Goal: Check status: Check status

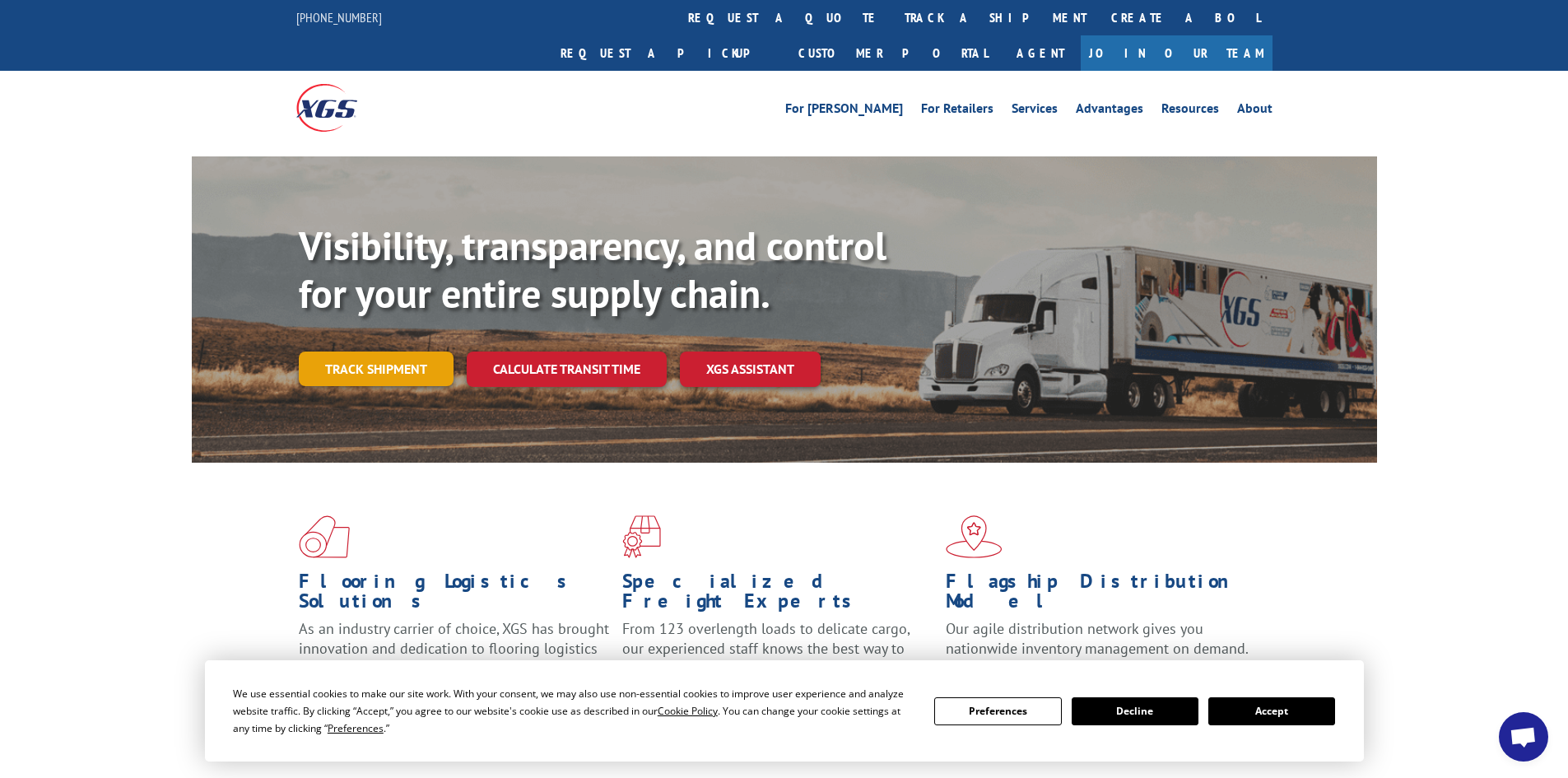
click at [396, 352] on link "Track shipment" at bounding box center [376, 369] width 155 height 34
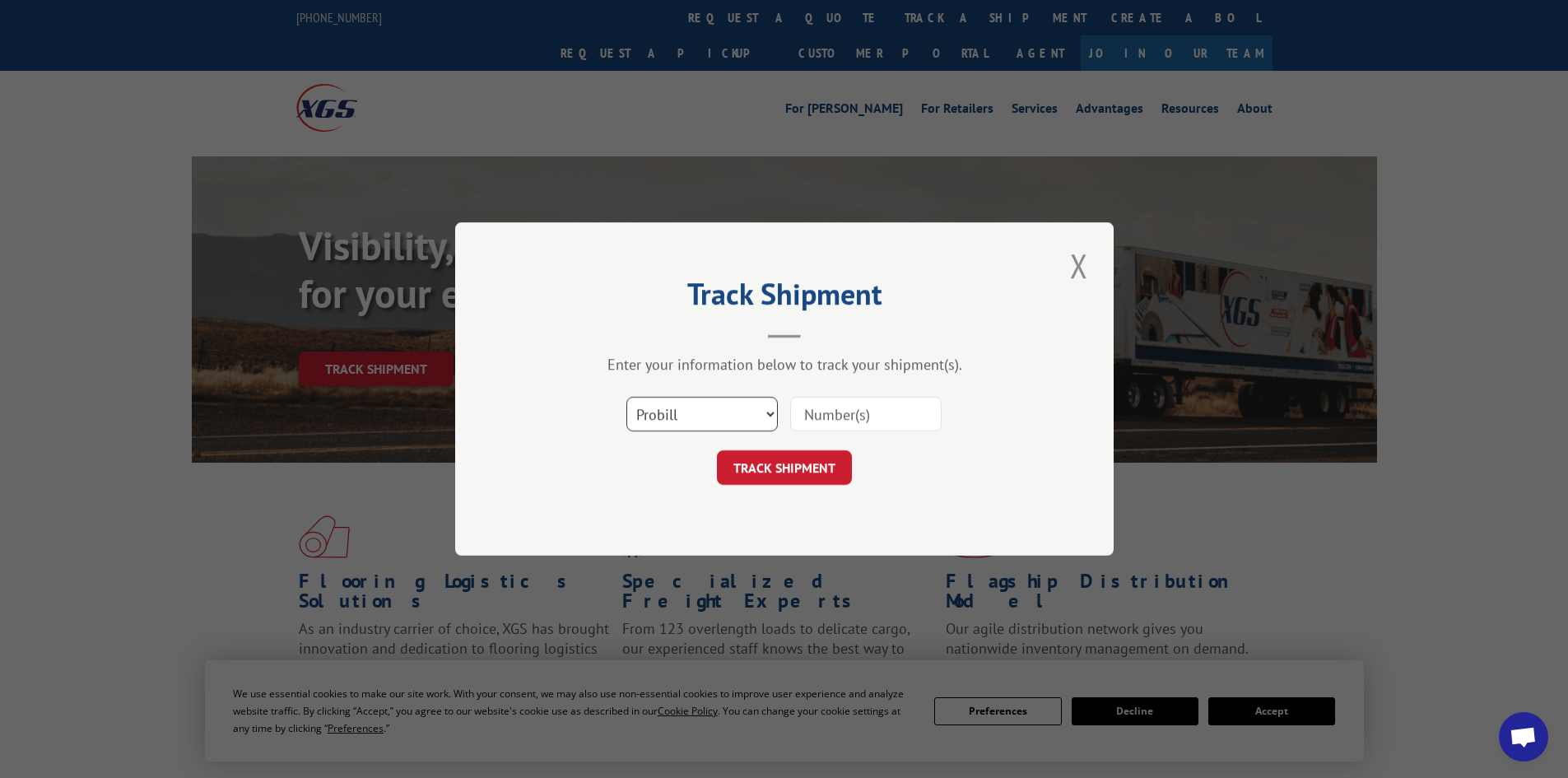
click at [769, 410] on select "Select category... Probill BOL PO" at bounding box center [702, 413] width 152 height 34
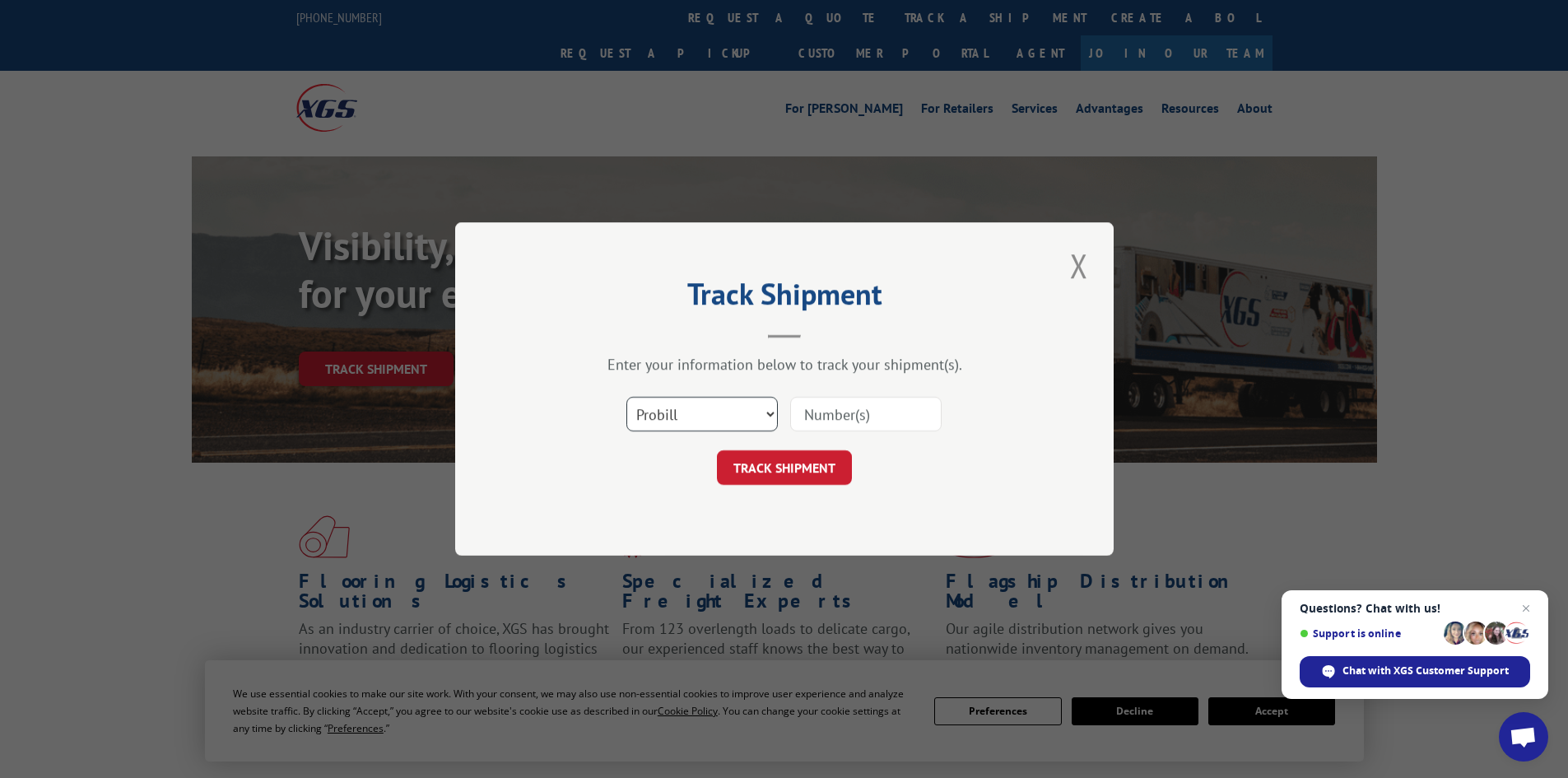
select select "po"
click at [626, 396] on select "Select category... Probill BOL PO" at bounding box center [702, 413] width 152 height 34
click at [818, 420] on input at bounding box center [866, 413] width 152 height 34
paste input "19544878"
type input "19544878"
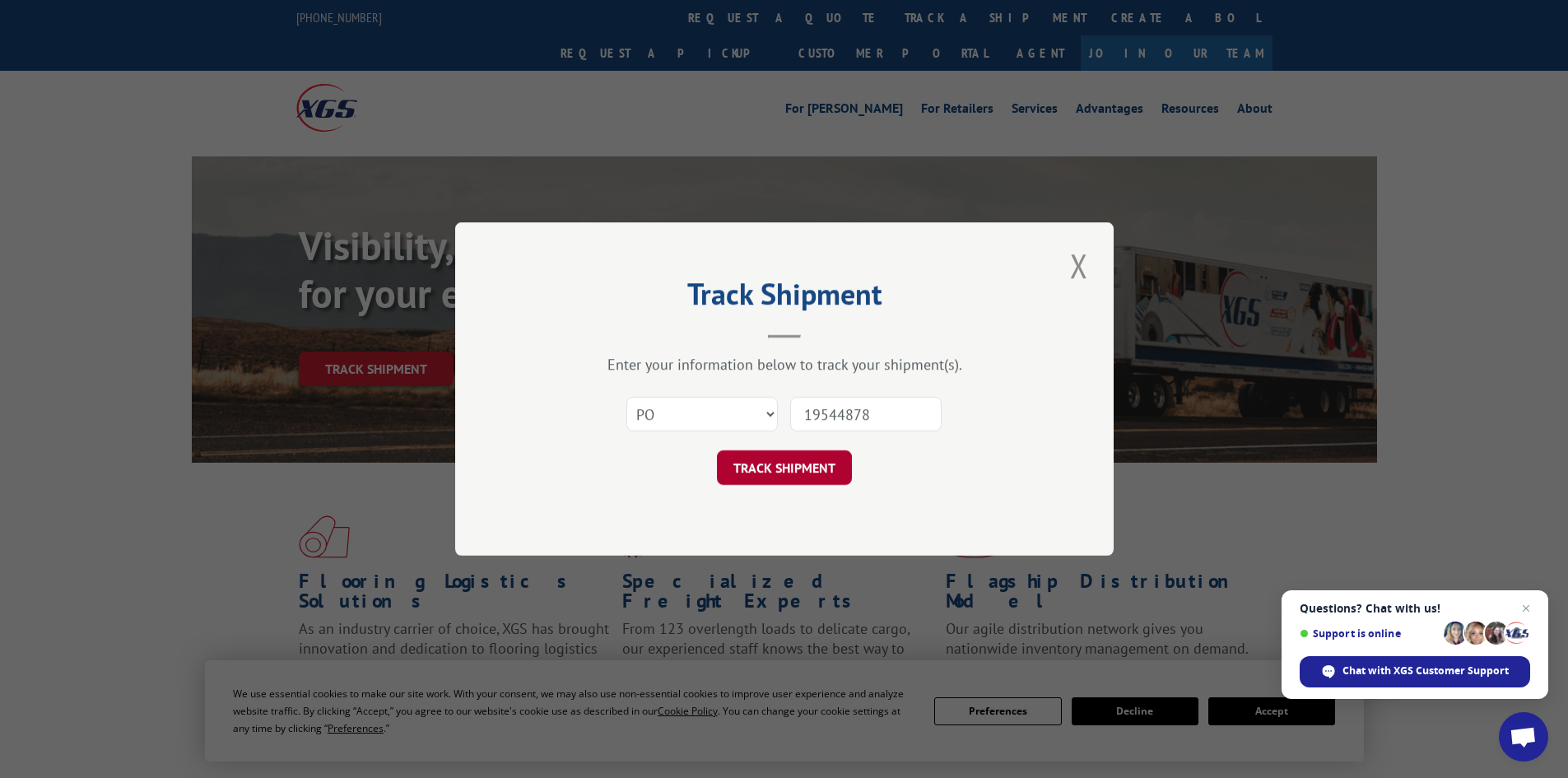
click at [782, 466] on button "TRACK SHIPMENT" at bounding box center [784, 467] width 135 height 34
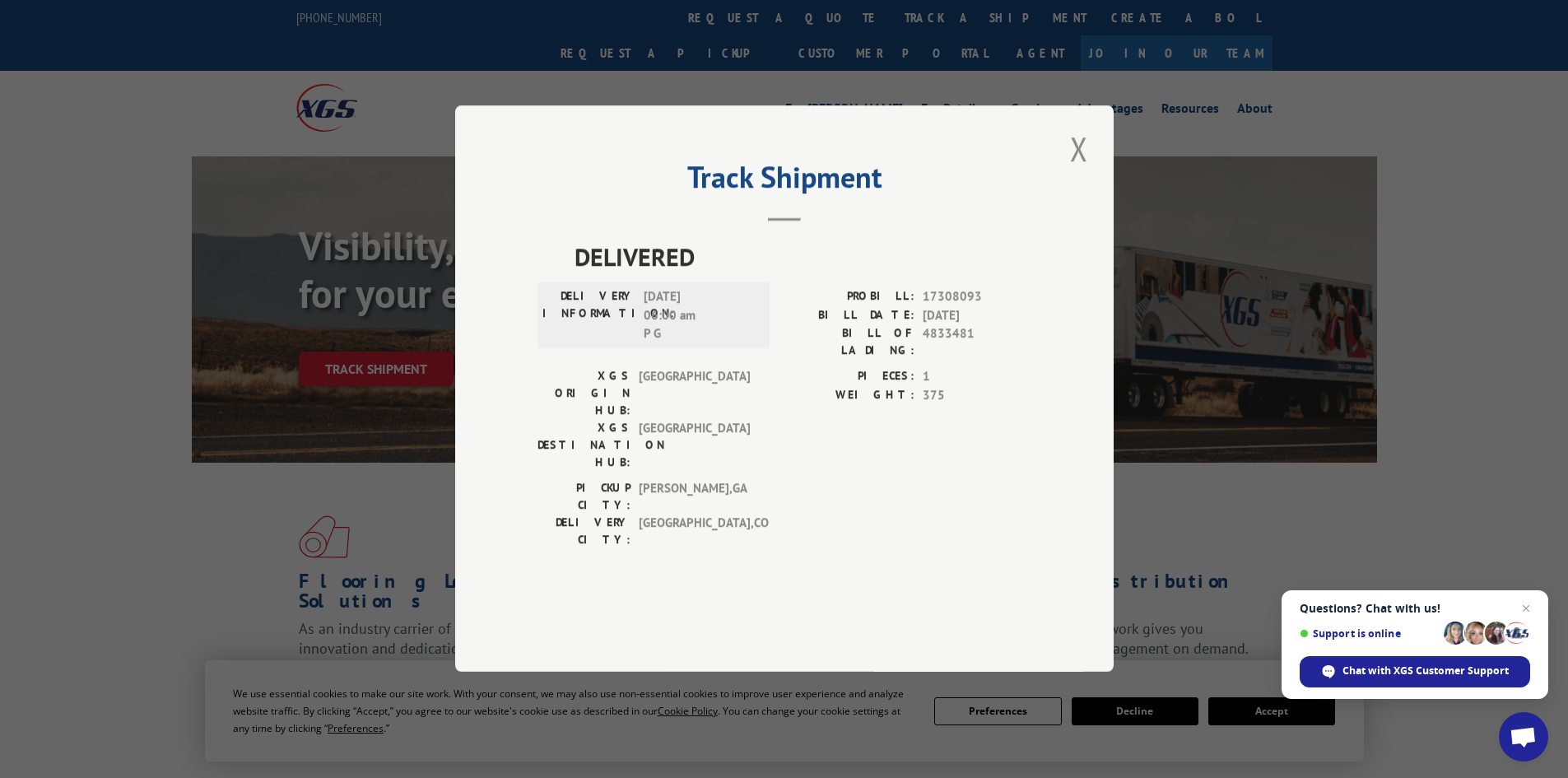
click at [1070, 171] on button "Close modal" at bounding box center [1079, 148] width 28 height 45
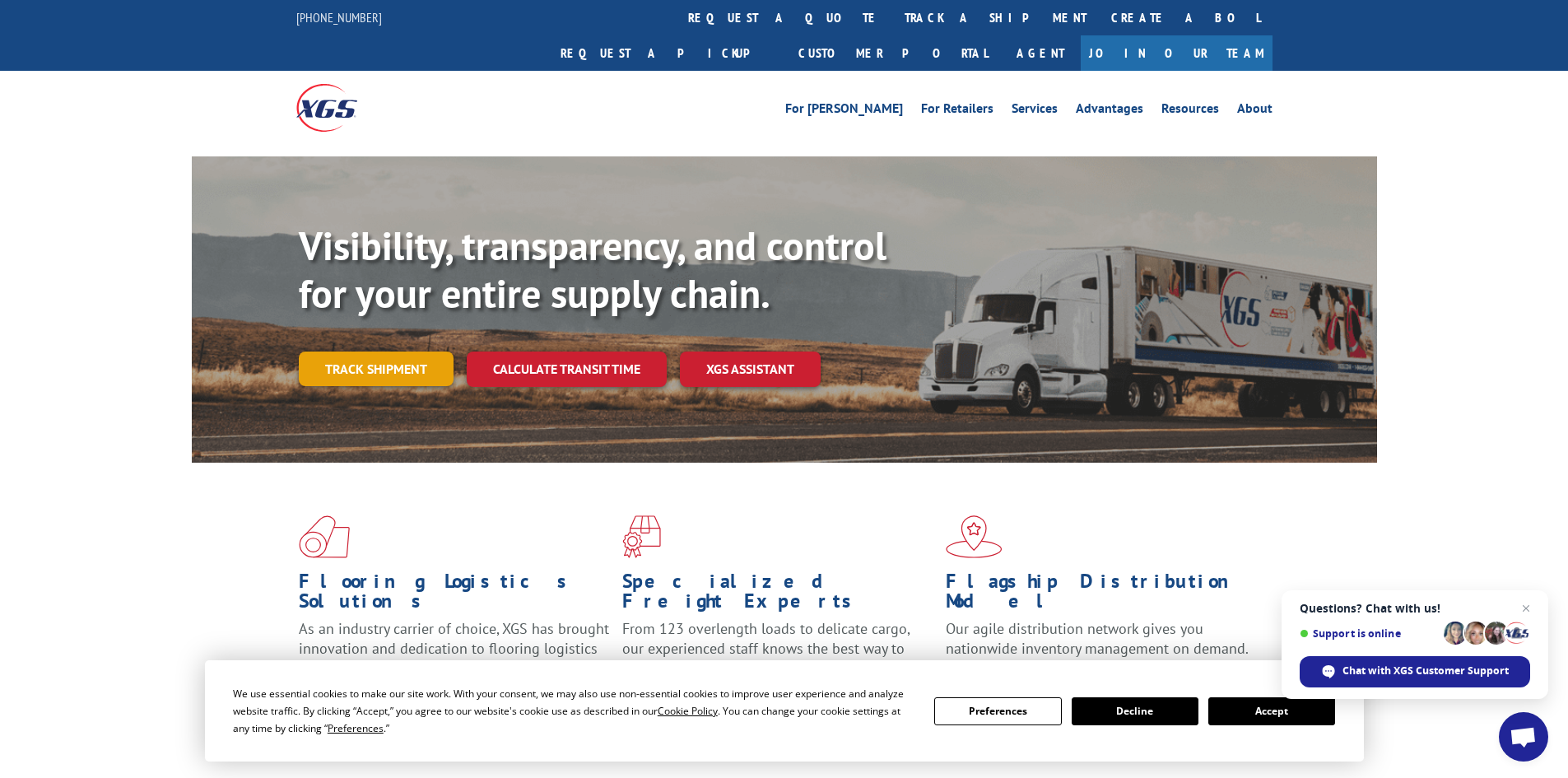
click at [363, 352] on link "Track shipment" at bounding box center [376, 369] width 155 height 34
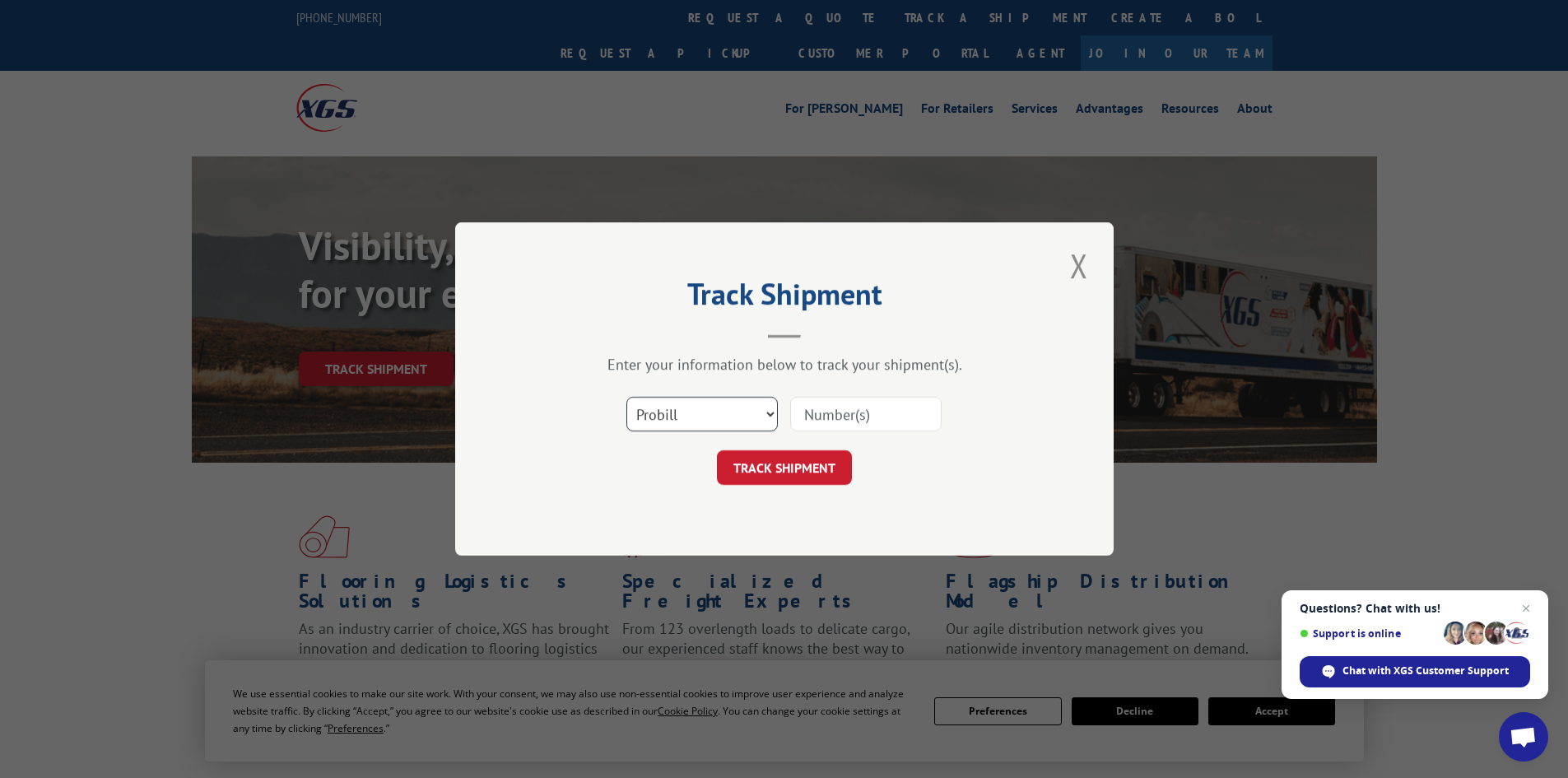
click at [767, 417] on select "Select category... Probill BOL PO" at bounding box center [702, 413] width 152 height 34
select select "po"
click at [626, 396] on select "Select category... Probill BOL PO" at bounding box center [702, 413] width 152 height 34
click at [834, 411] on input at bounding box center [866, 413] width 152 height 34
paste input "19544872"
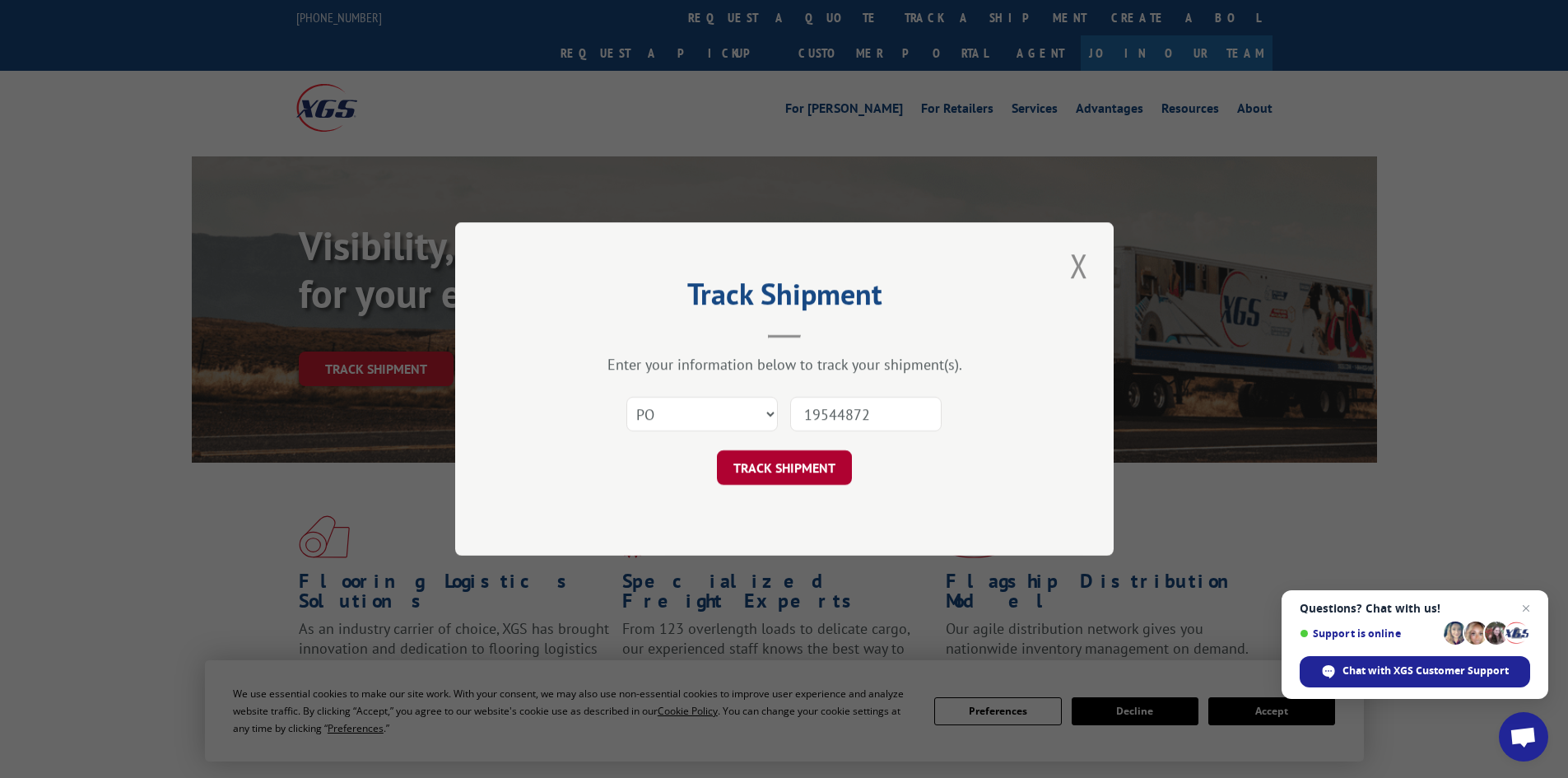
type input "19544872"
click at [801, 469] on button "TRACK SHIPMENT" at bounding box center [784, 467] width 135 height 34
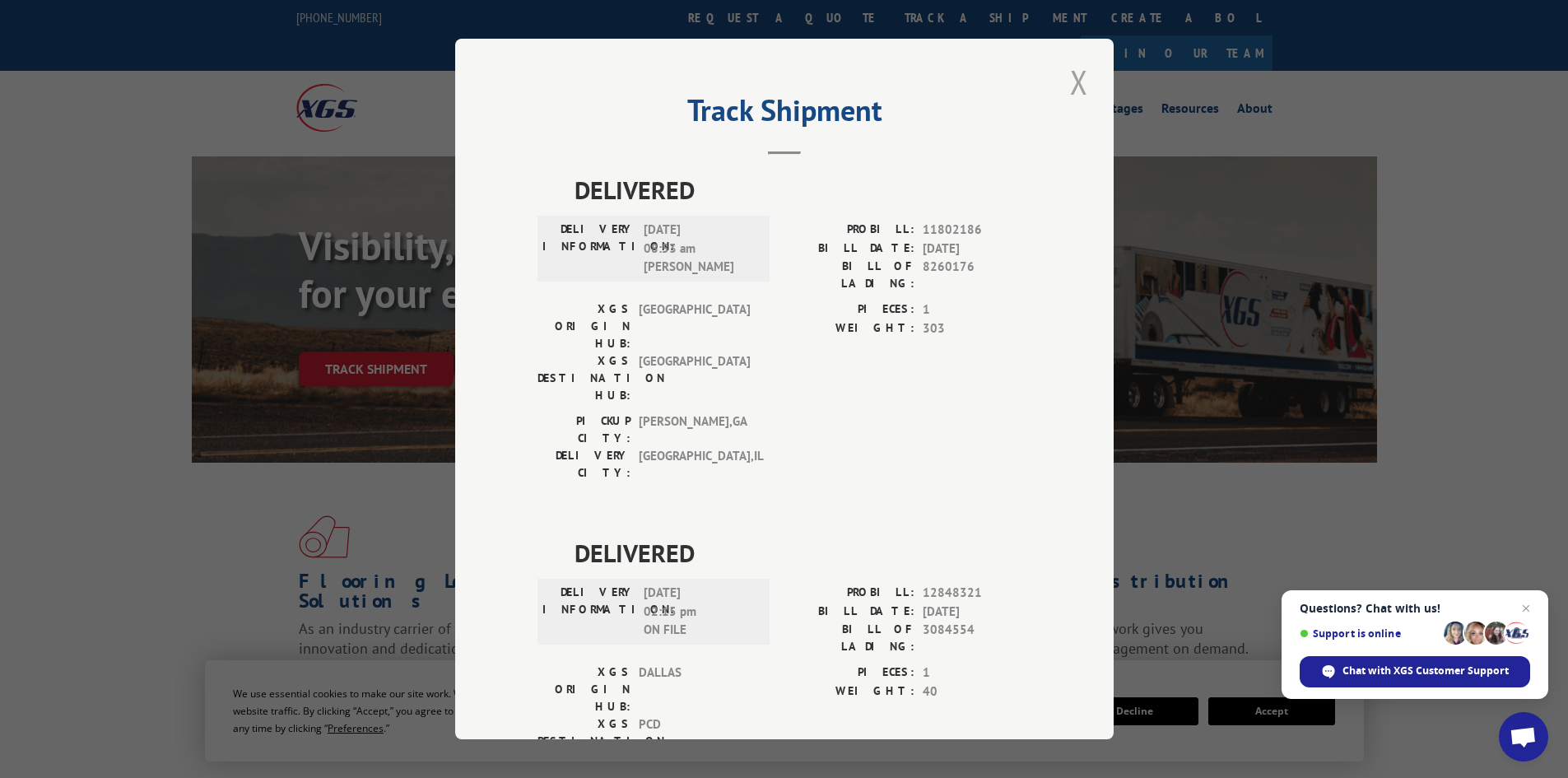
click at [1070, 78] on button "Close modal" at bounding box center [1079, 82] width 28 height 45
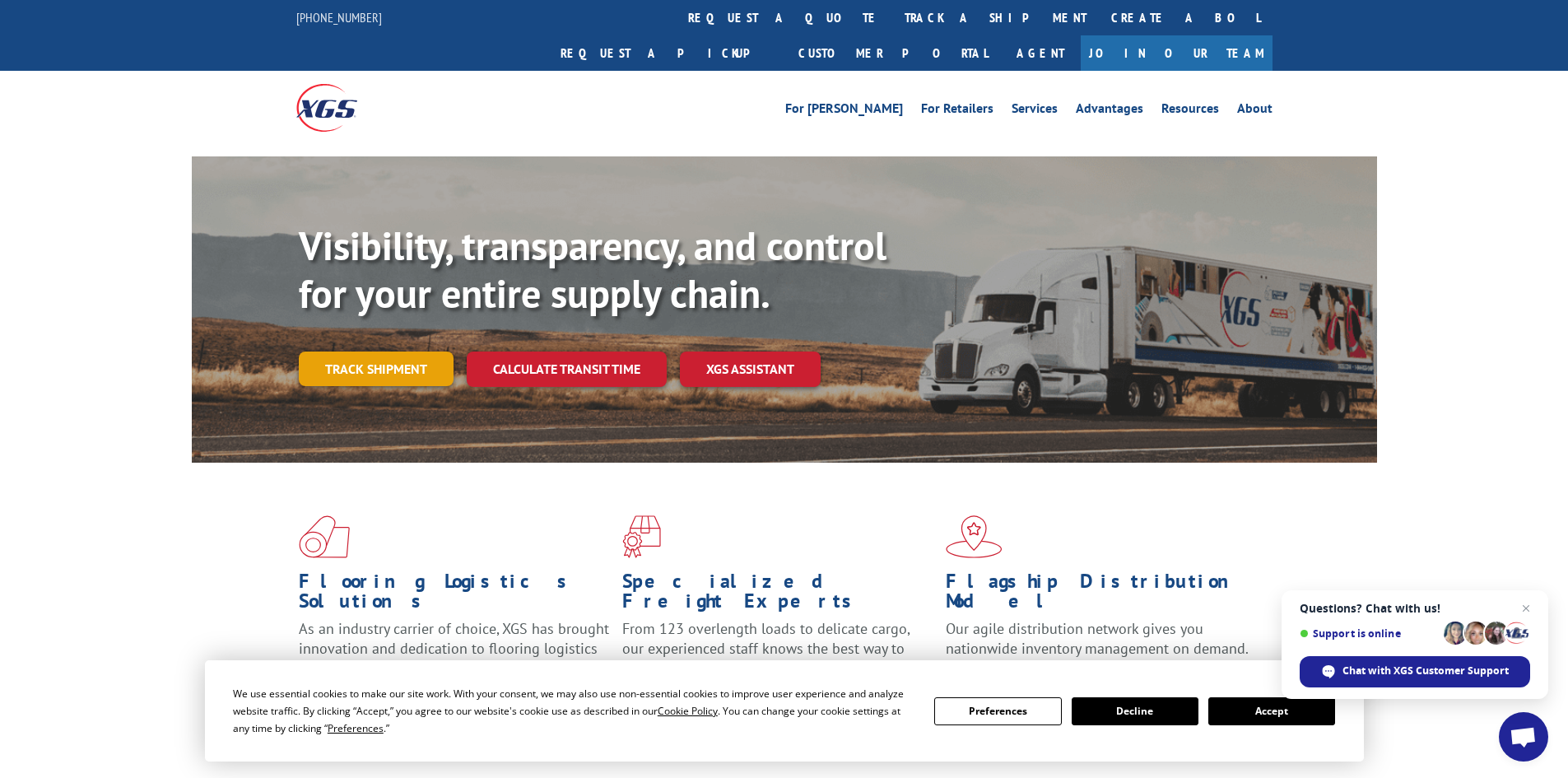
click at [375, 352] on link "Track shipment" at bounding box center [376, 369] width 155 height 34
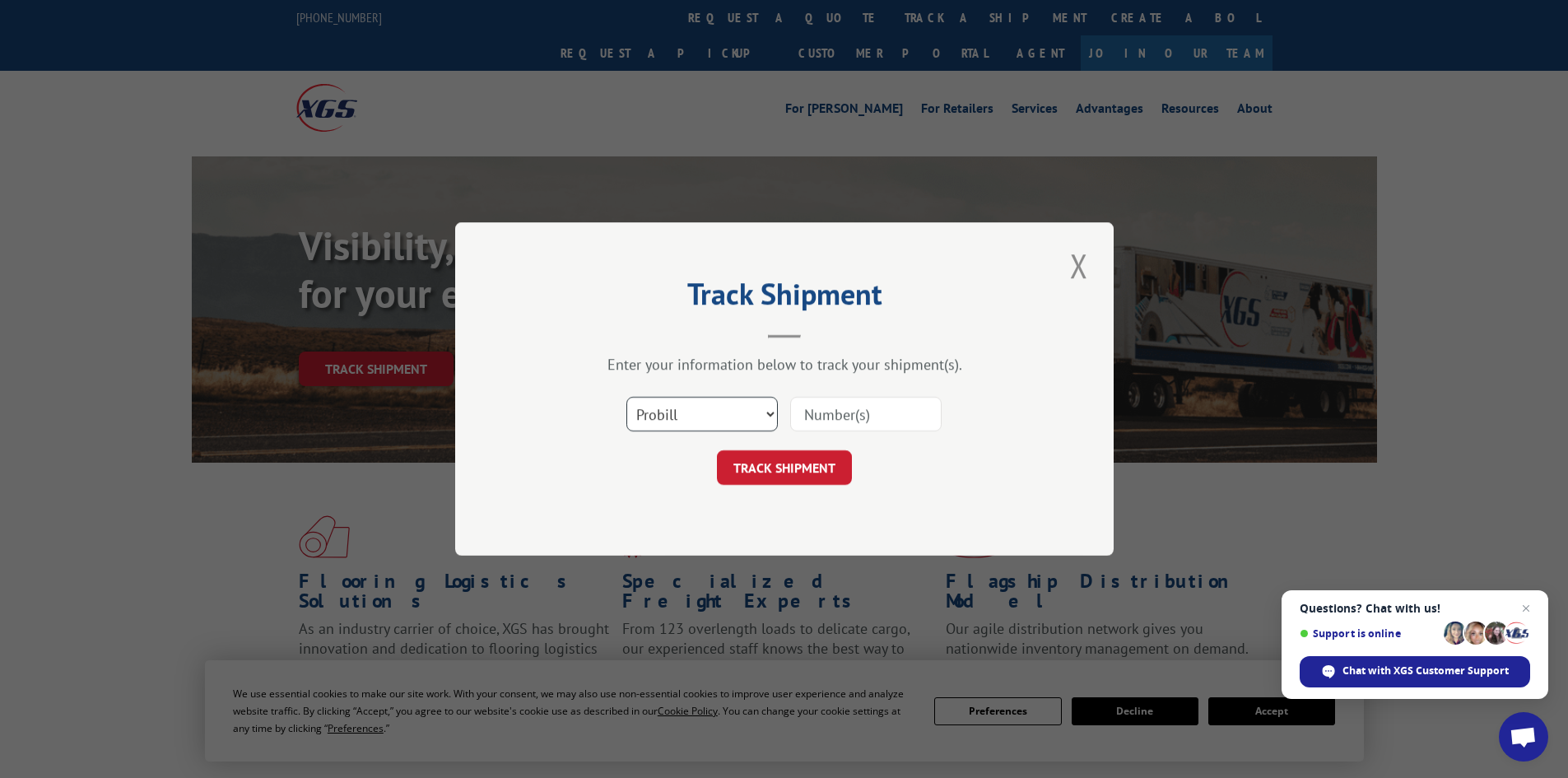
drag, startPoint x: 771, startPoint y: 415, endPoint x: 769, endPoint y: 430, distance: 15.1
click at [771, 415] on select "Select category... Probill BOL PO" at bounding box center [702, 413] width 152 height 34
select select "po"
click at [626, 396] on select "Select category... Probill BOL PO" at bounding box center [702, 413] width 152 height 34
click at [826, 418] on input at bounding box center [866, 413] width 152 height 34
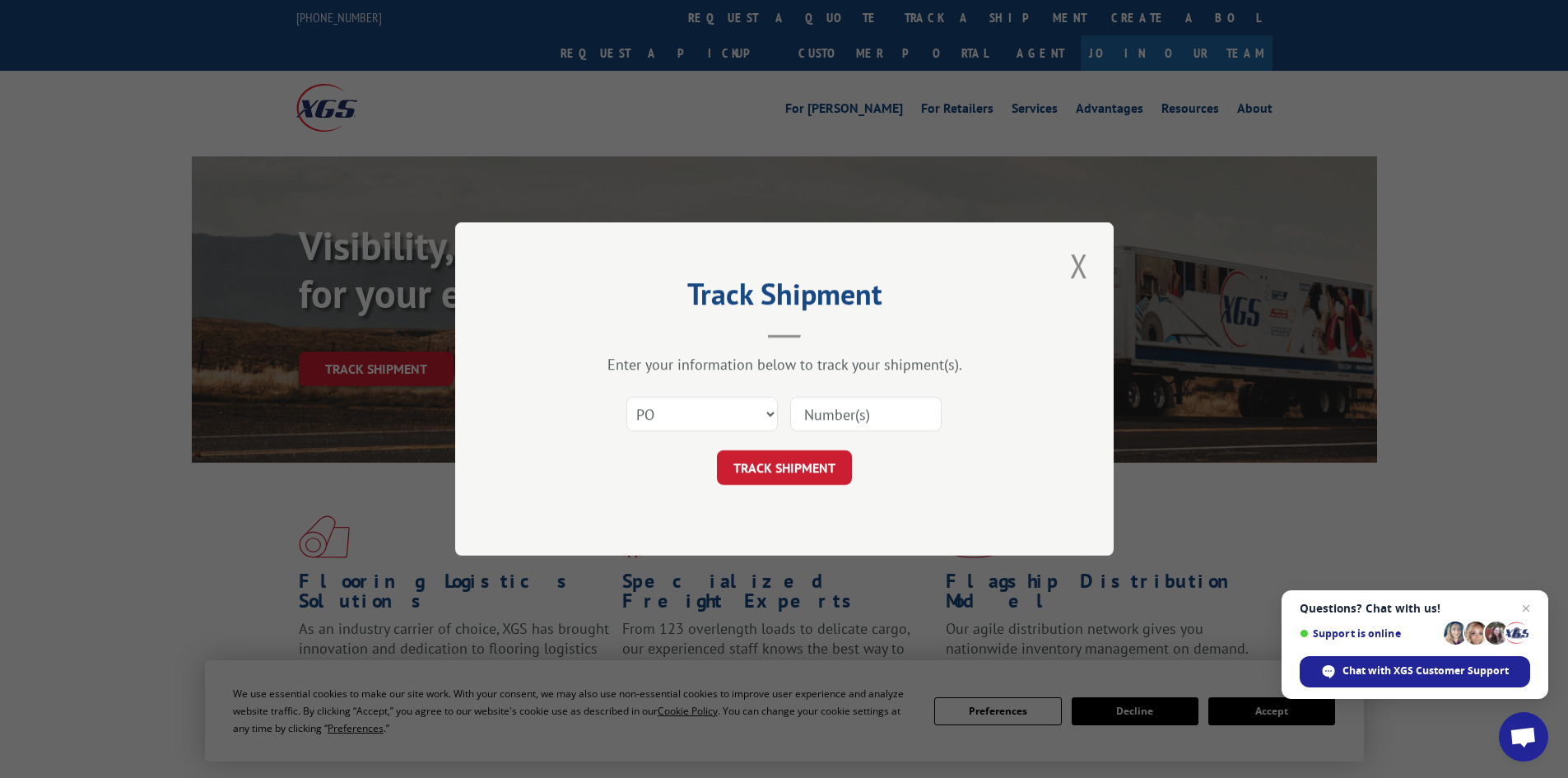
paste input "19544948"
type input "19544948"
click at [787, 459] on button "TRACK SHIPMENT" at bounding box center [784, 467] width 135 height 34
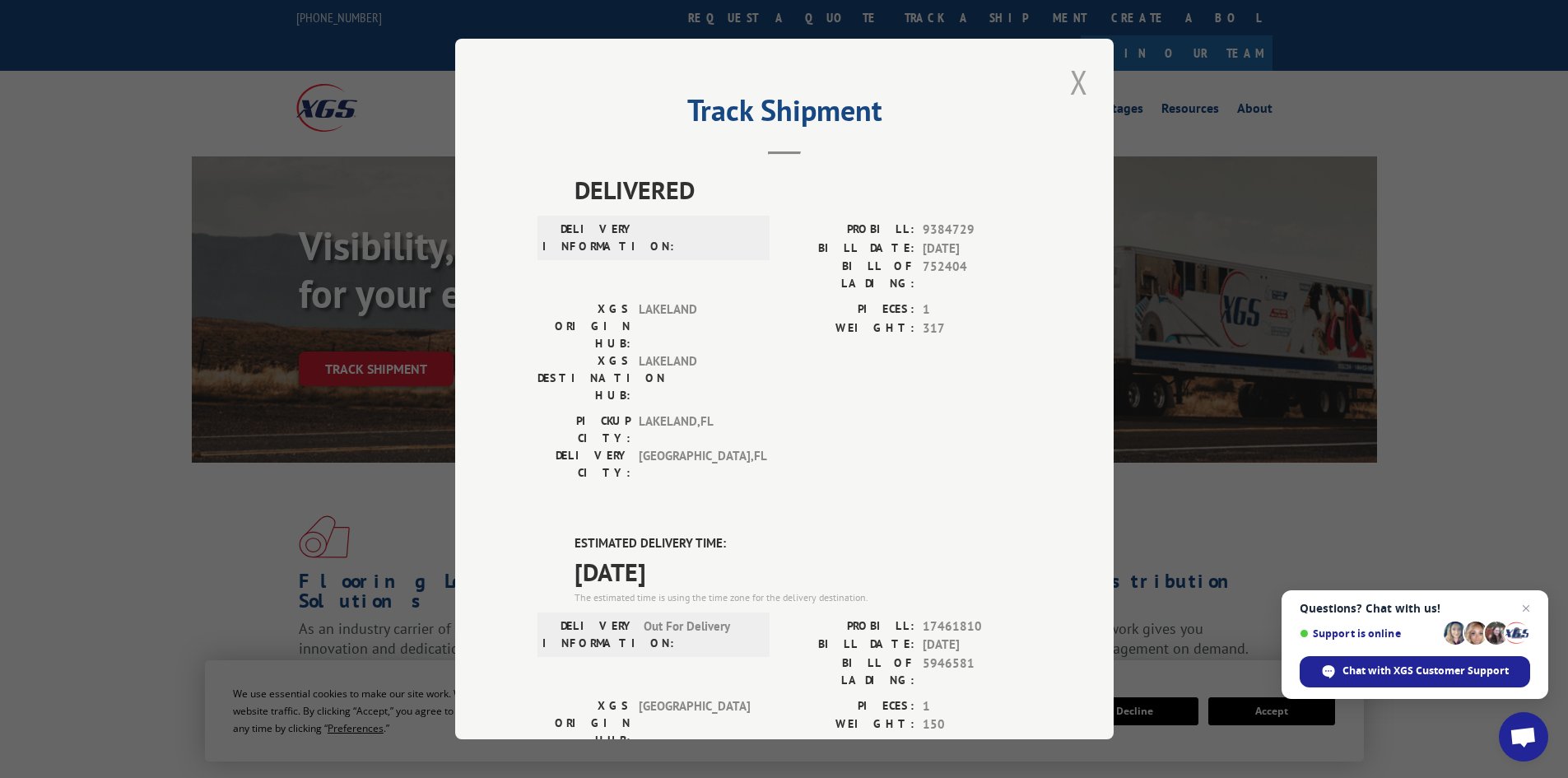
click at [1081, 72] on button "Close modal" at bounding box center [1079, 82] width 28 height 45
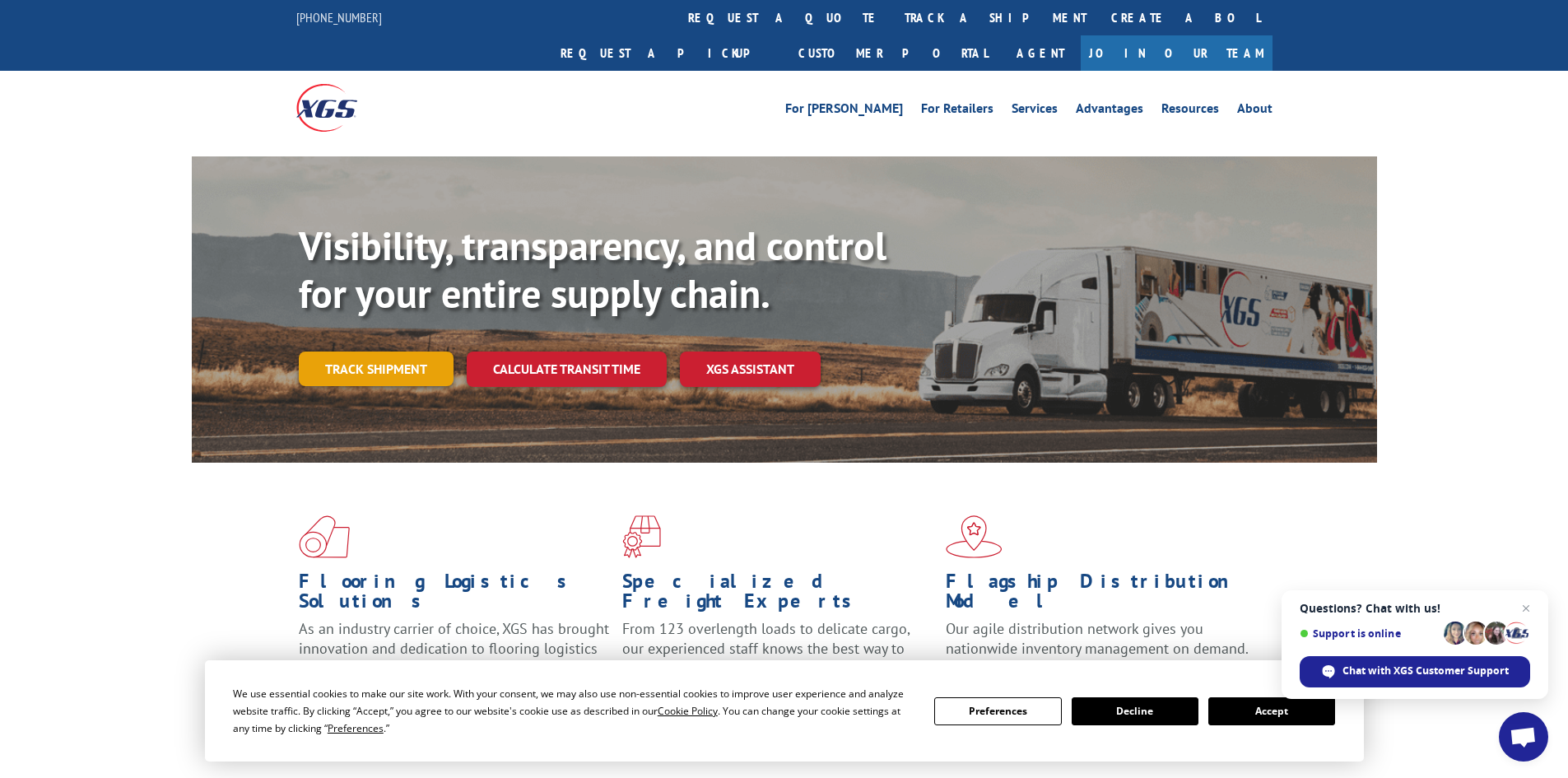
click at [411, 352] on link "Track shipment" at bounding box center [376, 369] width 155 height 34
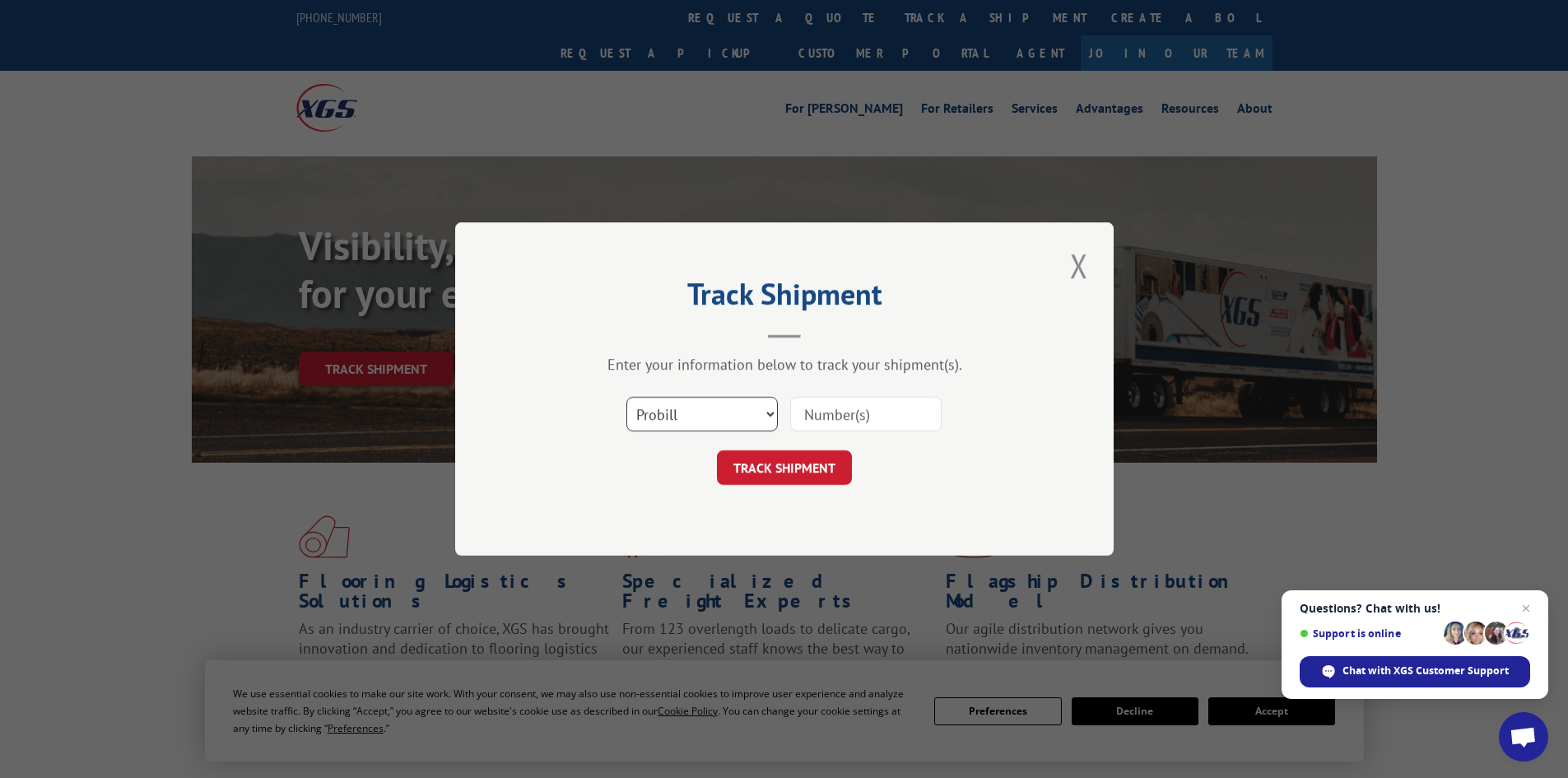
click at [771, 413] on select "Select category... Probill BOL PO" at bounding box center [702, 413] width 152 height 34
select select "po"
click at [626, 396] on select "Select category... Probill BOL PO" at bounding box center [702, 413] width 152 height 34
click at [820, 417] on input at bounding box center [866, 413] width 152 height 34
paste input "19492529"
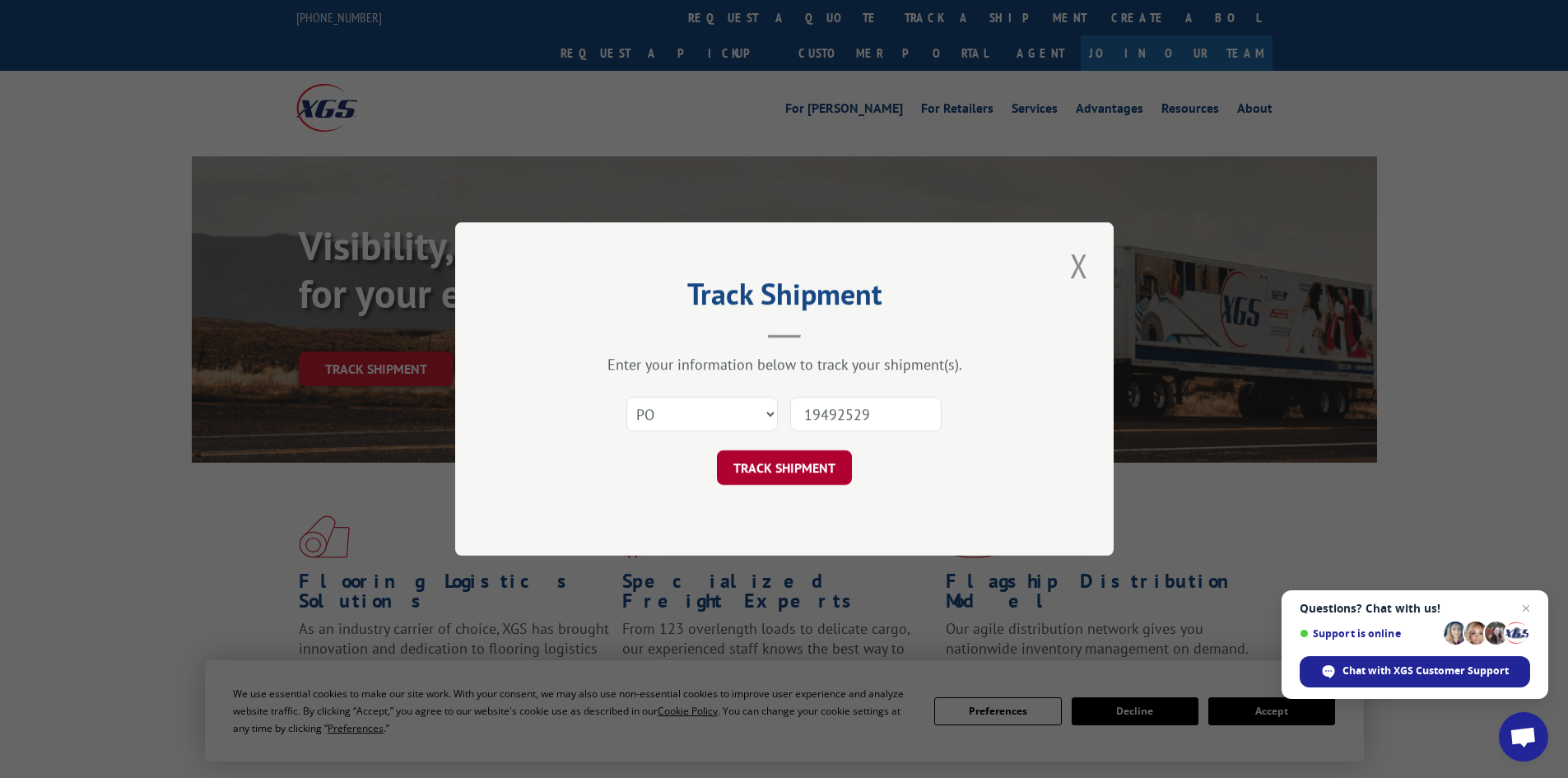
type input "19492529"
click at [795, 468] on button "TRACK SHIPMENT" at bounding box center [784, 467] width 135 height 34
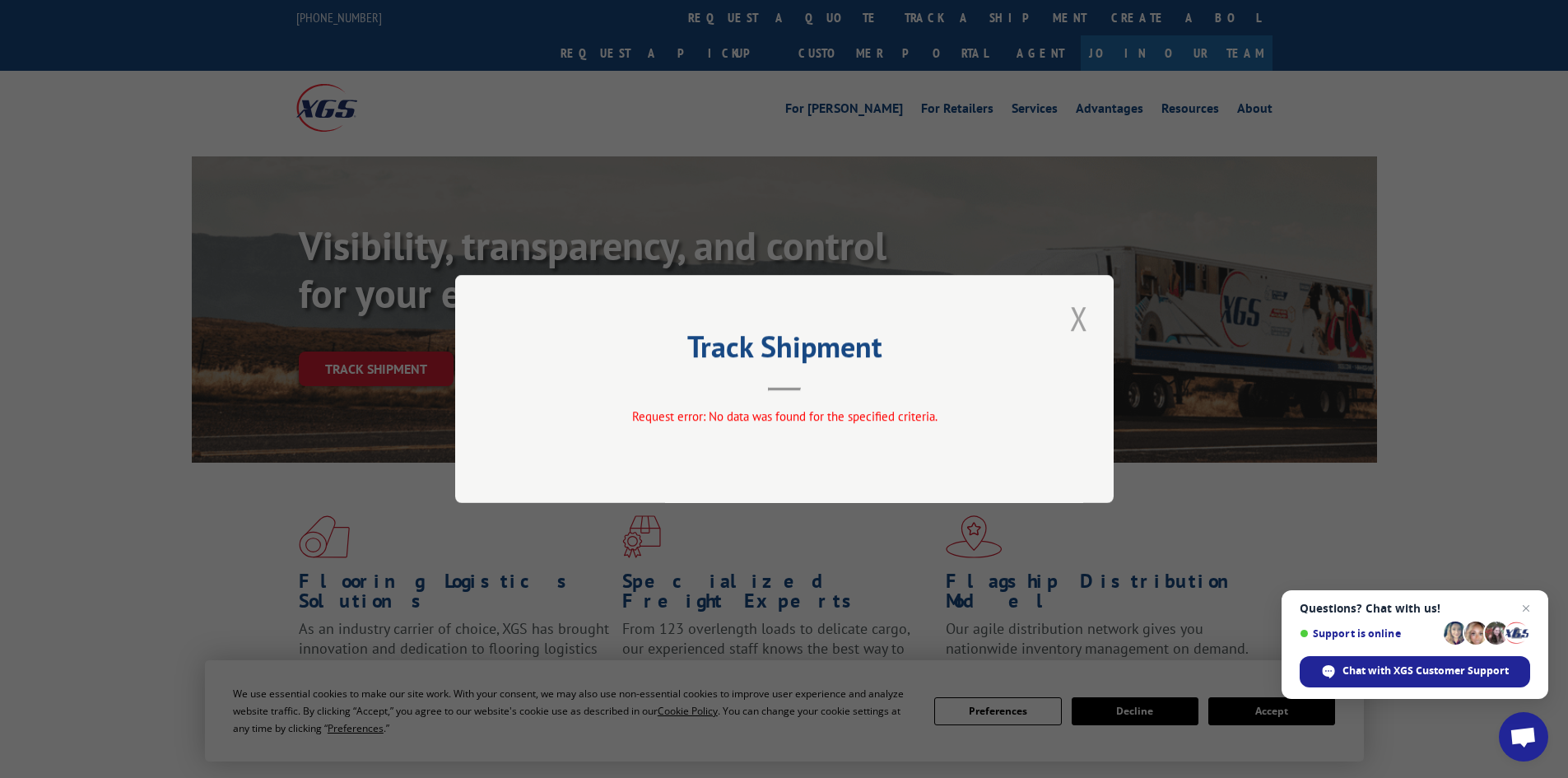
click at [1081, 311] on button "Close modal" at bounding box center [1079, 318] width 28 height 45
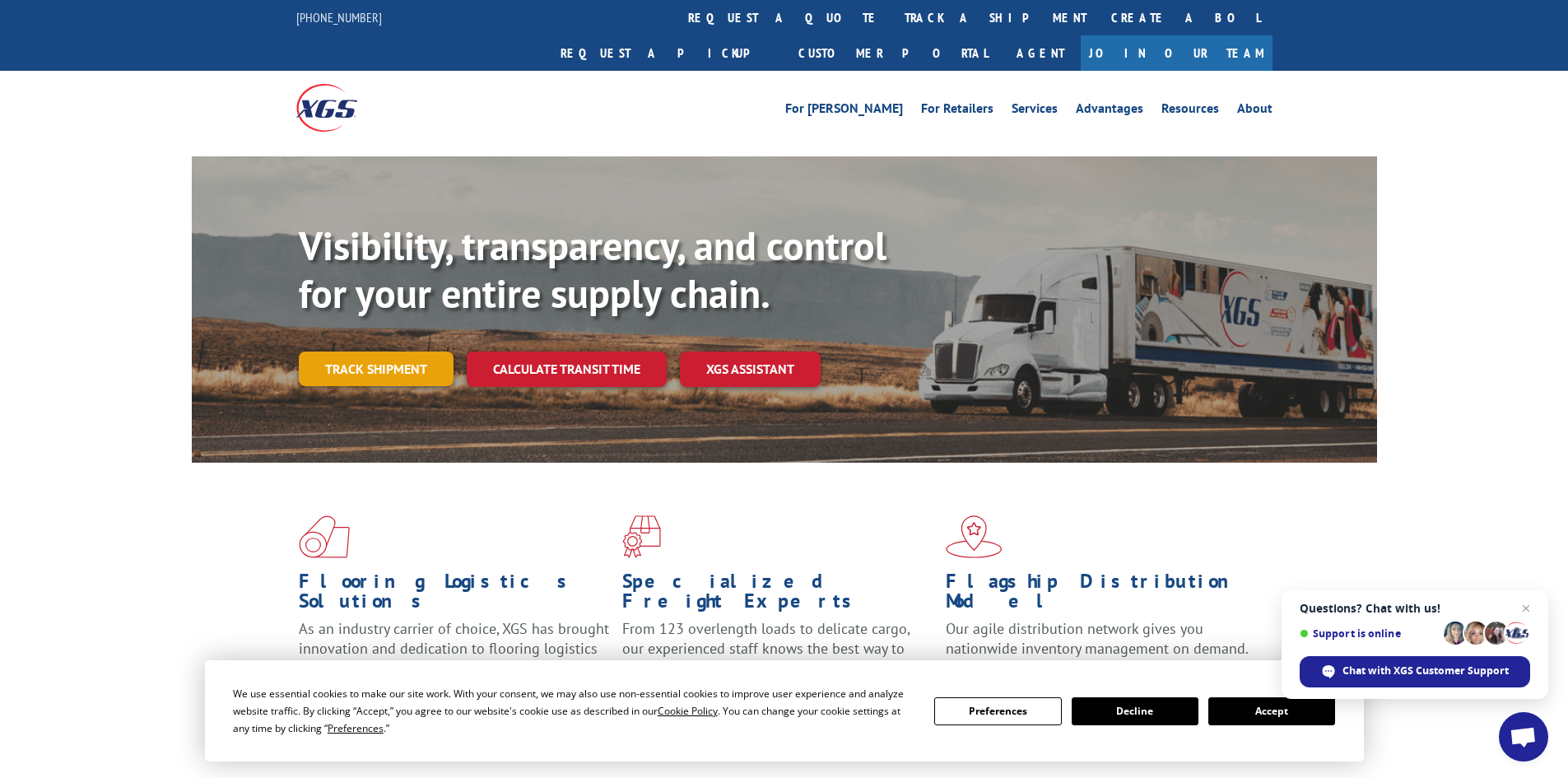
click at [408, 352] on link "Track shipment" at bounding box center [376, 369] width 155 height 34
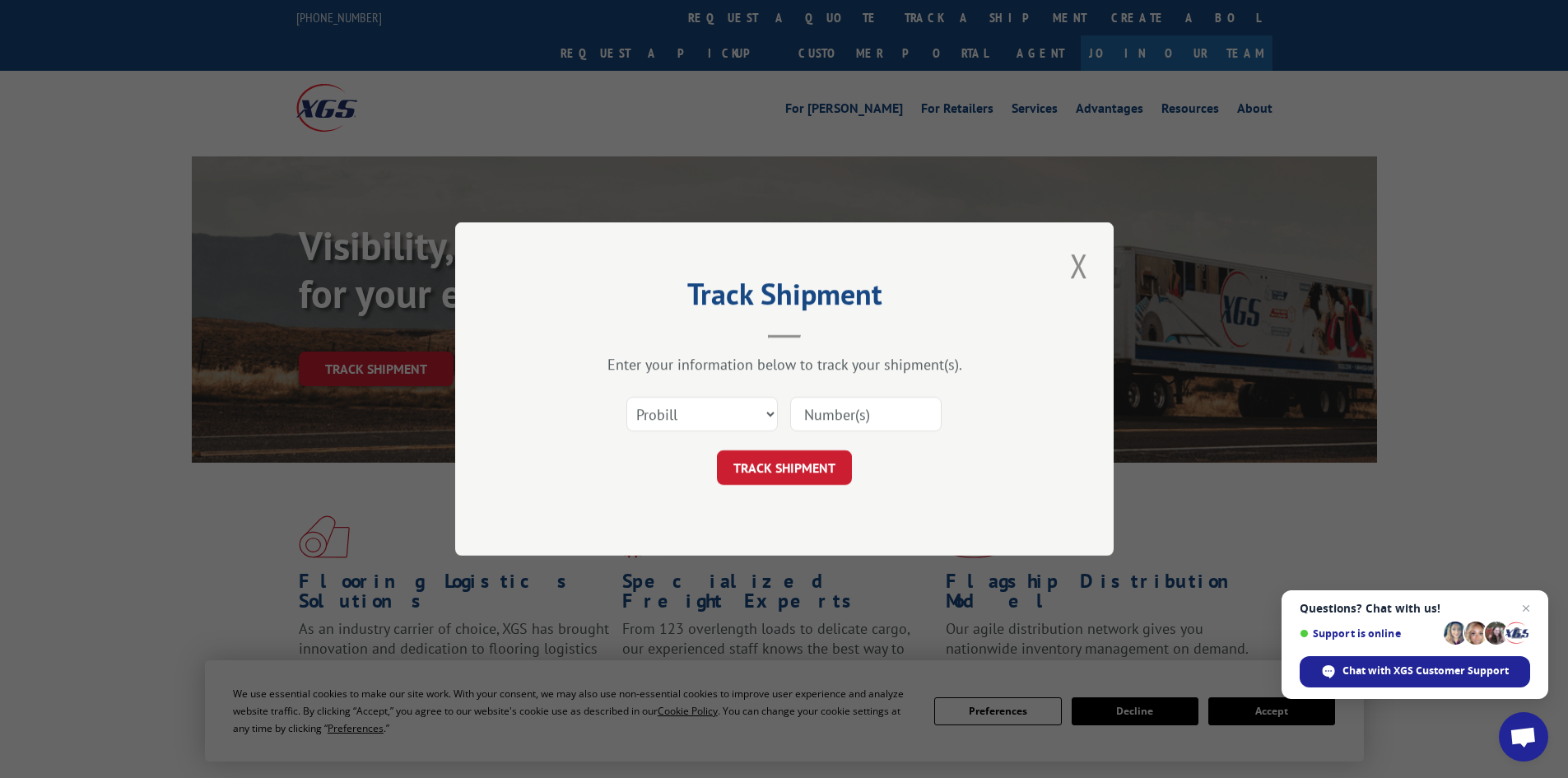
click at [840, 408] on input at bounding box center [866, 413] width 152 height 34
click at [768, 412] on select "Select category... Probill BOL PO" at bounding box center [702, 413] width 152 height 34
select select "po"
click at [626, 396] on select "Select category... Probill BOL PO" at bounding box center [702, 413] width 152 height 34
click at [823, 413] on input at bounding box center [866, 413] width 152 height 34
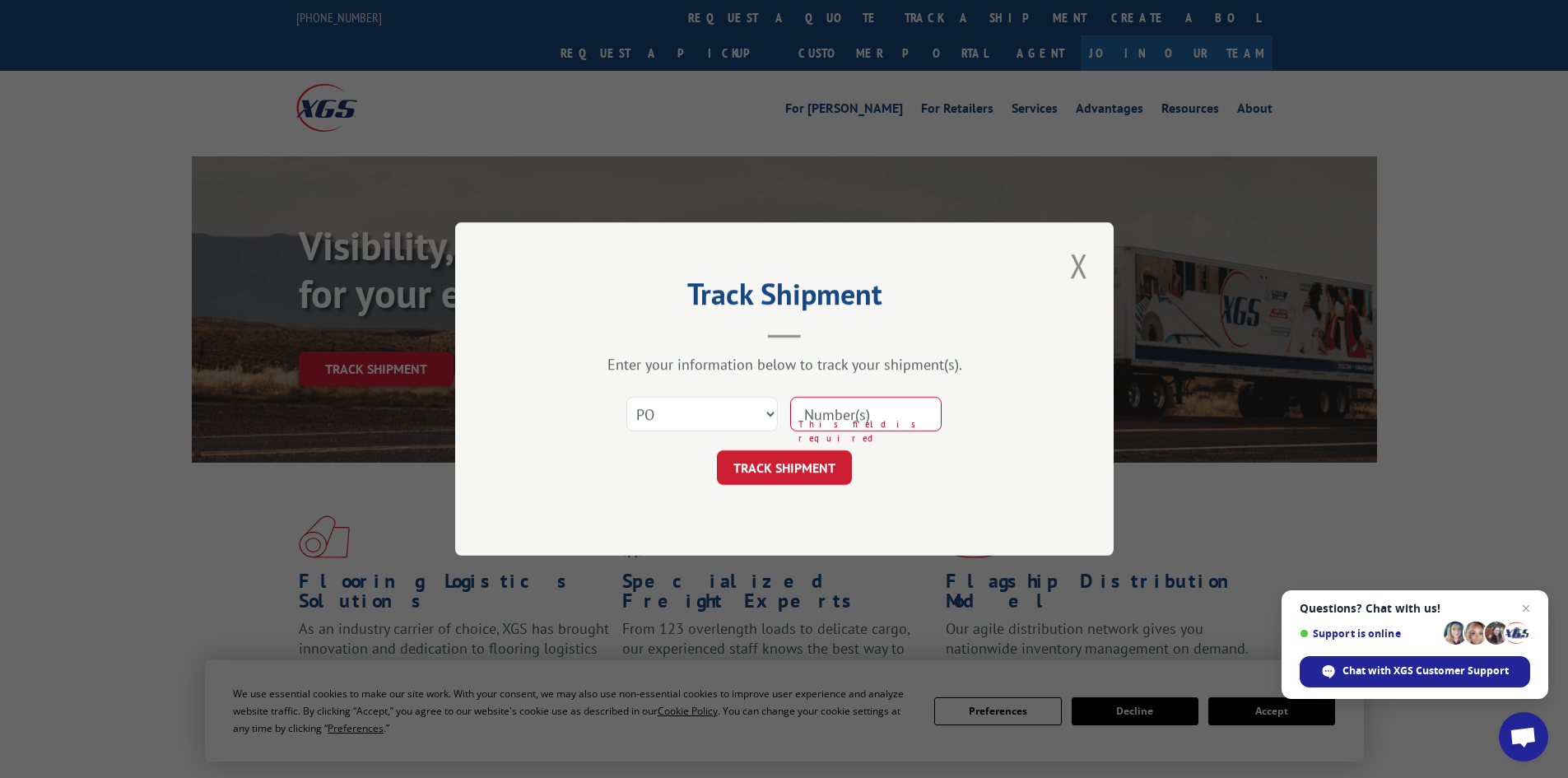
paste input "19544967"
type input "19544967"
click at [787, 471] on button "TRACK SHIPMENT" at bounding box center [784, 467] width 135 height 34
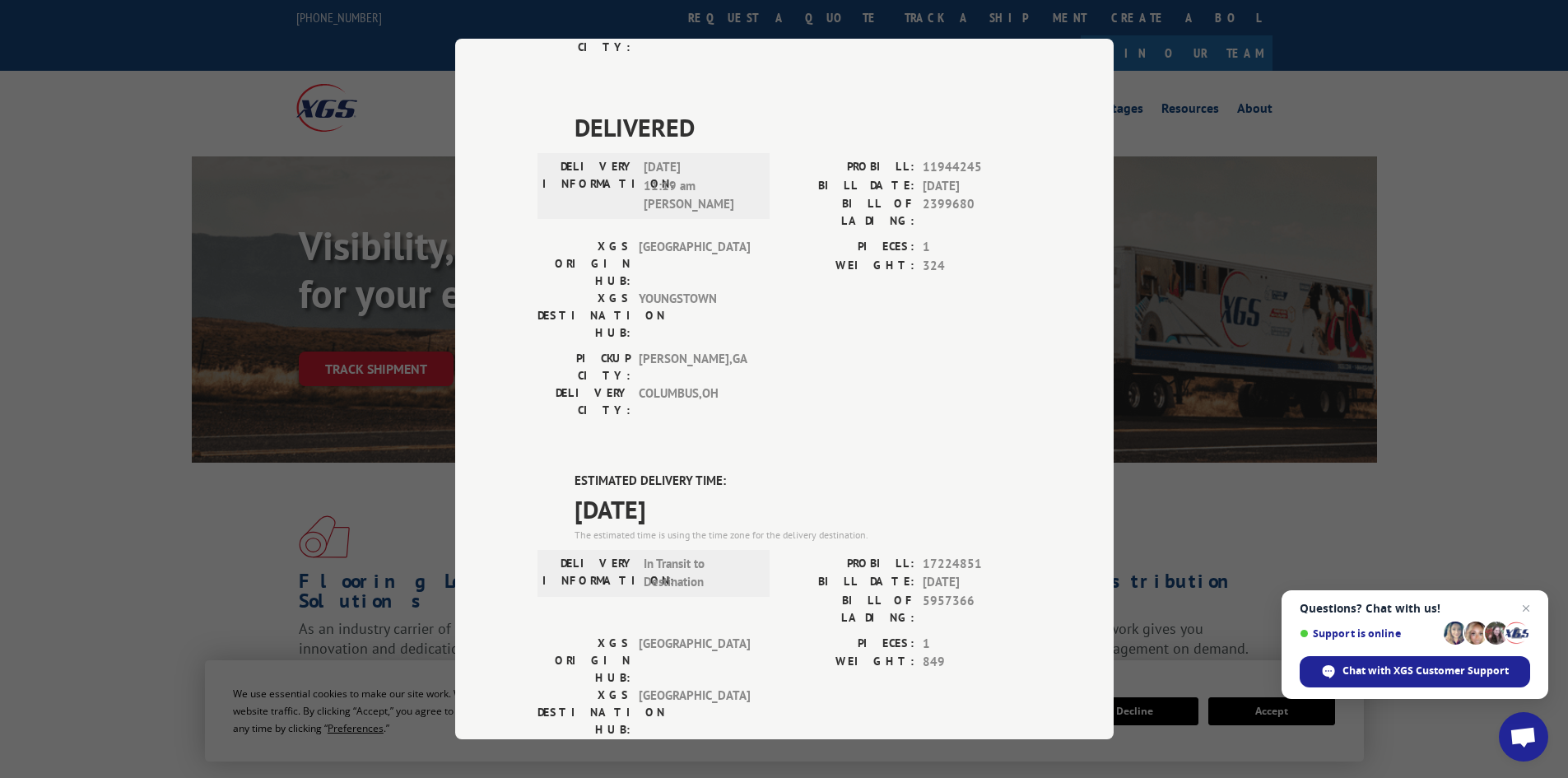
scroll to position [822, 0]
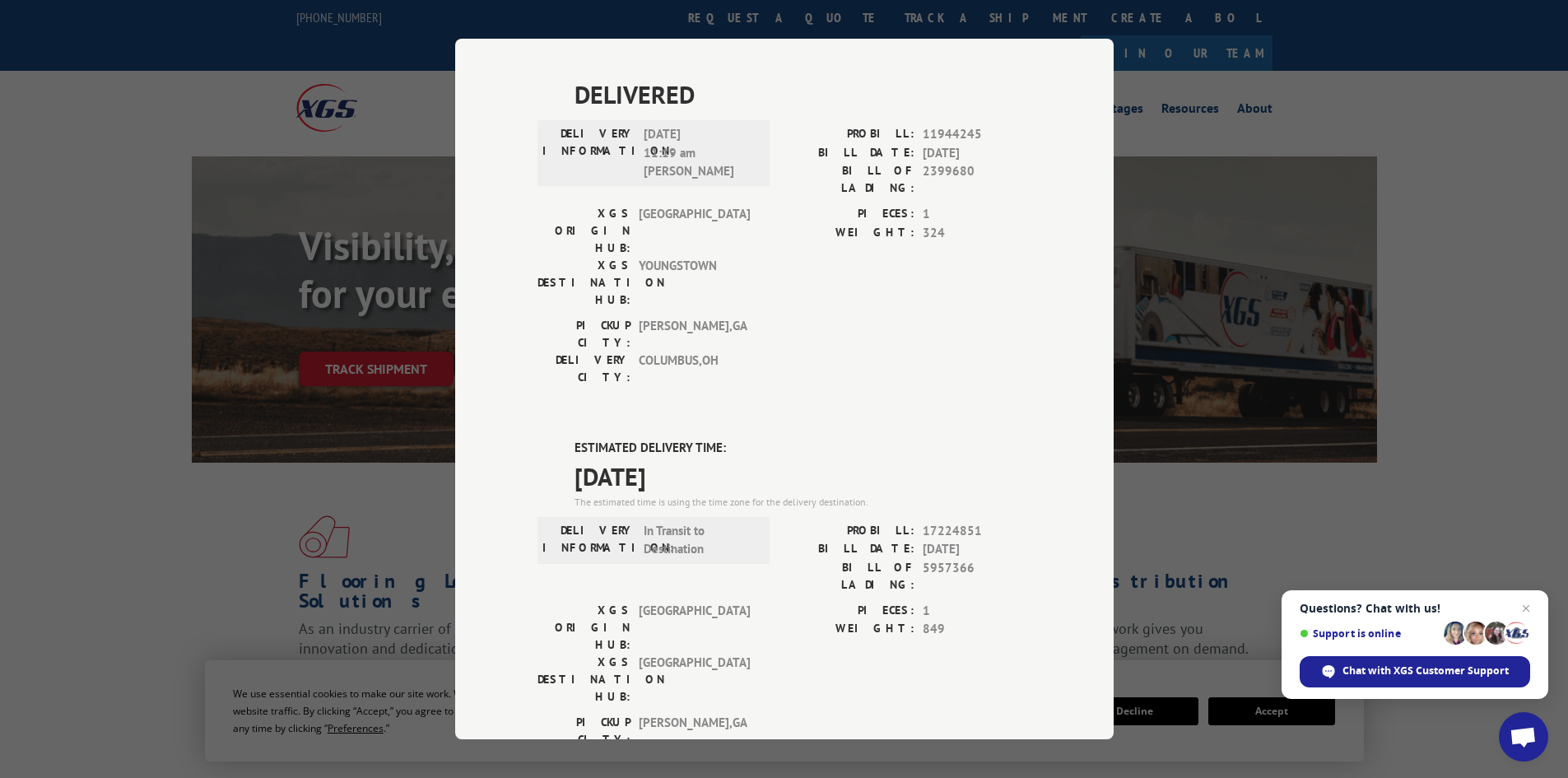
click at [1367, 506] on div "Track Shipment DELIVERED DELIVERY INFORMATION: PROBILL: 9329610 BILL DATE: [DAT…" at bounding box center [784, 389] width 1568 height 778
